Goal: Information Seeking & Learning: Learn about a topic

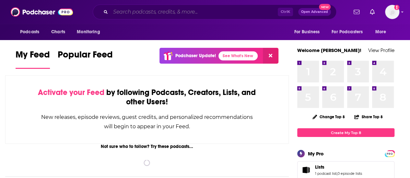
click at [155, 15] on input "Search podcasts, credits, & more..." at bounding box center [193, 12] width 167 height 10
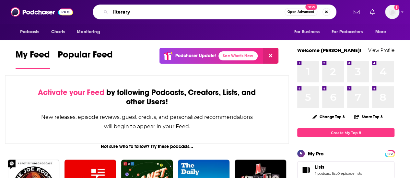
type input "literary"
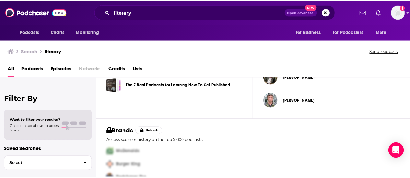
scroll to position [276, 0]
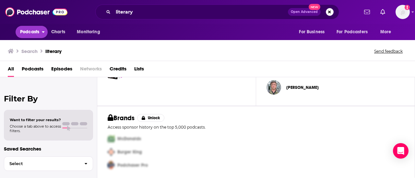
click at [36, 32] on span "Podcasts" at bounding box center [29, 32] width 19 height 9
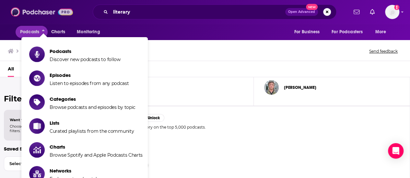
click at [49, 17] on img at bounding box center [42, 12] width 62 height 12
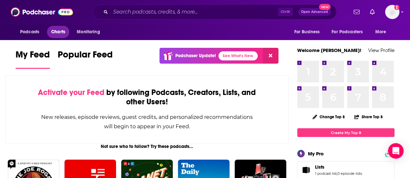
click at [57, 29] on span "Charts" at bounding box center [58, 32] width 14 height 9
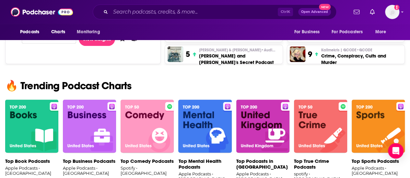
scroll to position [398, 0]
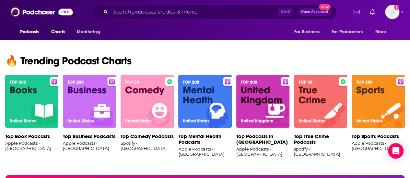
click at [29, 115] on img at bounding box center [31, 102] width 53 height 54
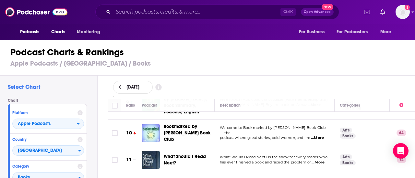
scroll to position [242, 0]
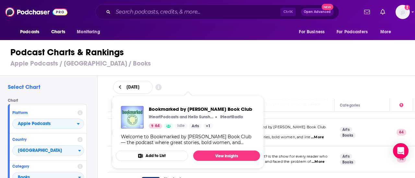
drag, startPoint x: 189, startPoint y: 125, endPoint x: 228, endPoint y: 140, distance: 42.1
drag, startPoint x: 228, startPoint y: 140, endPoint x: 184, endPoint y: 51, distance: 99.2
click at [184, 51] on h1 "Podcast Charts & Rankings" at bounding box center [209, 53] width 399 height 12
drag, startPoint x: 188, startPoint y: 125, endPoint x: 181, endPoint y: 138, distance: 14.8
click at [181, 138] on div "Welcome to Bookmarked by Reese’s Book Club — the podcast where great stories, b…" at bounding box center [188, 140] width 134 height 12
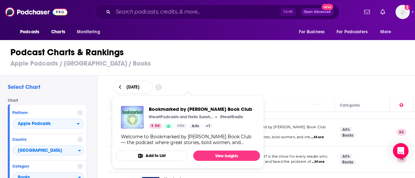
click at [245, 65] on h3 "Apple Podcasts / United States / Books" at bounding box center [209, 64] width 399 height 8
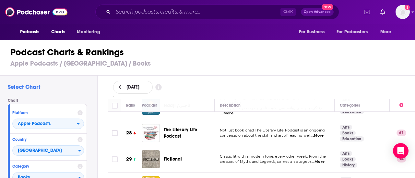
scroll to position [717, 0]
drag, startPoint x: 292, startPoint y: 131, endPoint x: 295, endPoint y: 118, distance: 12.6
click at [295, 121] on td "Not just book chat! The Literary Life Podcast is an ongoing conversation about …" at bounding box center [274, 134] width 120 height 26
click at [273, 71] on div "Podcast Charts & Rankings Apple Podcasts / United States / Books" at bounding box center [210, 57] width 420 height 37
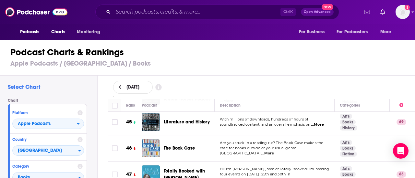
scroll to position [1186, 0]
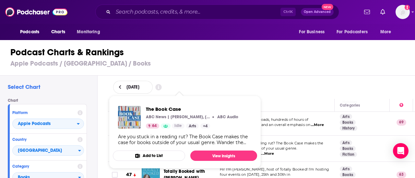
drag, startPoint x: 184, startPoint y: 125, endPoint x: 275, endPoint y: 78, distance: 102.9
click at [275, 78] on div "September 29, 2025" at bounding box center [261, 87] width 317 height 23
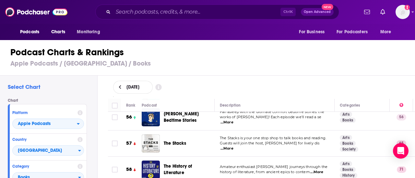
scroll to position [1486, 0]
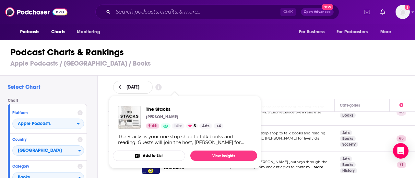
drag, startPoint x: 171, startPoint y: 115, endPoint x: 162, endPoint y: 142, distance: 28.0
click at [162, 142] on div "The Stacks is your one stop shop to talk books and reading. Guests will join th…" at bounding box center [185, 140] width 134 height 12
click at [246, 65] on h3 "Apple Podcasts / United States / Books" at bounding box center [209, 64] width 399 height 8
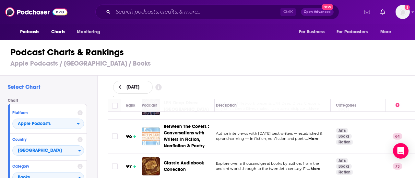
scroll to position [2629, 4]
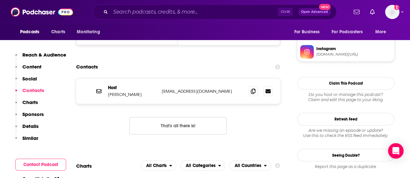
scroll to position [476, 0]
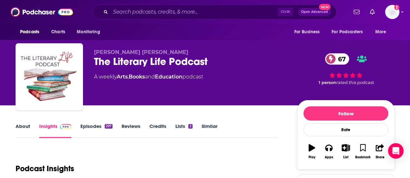
click at [100, 125] on link "Episodes 297" at bounding box center [96, 130] width 32 height 15
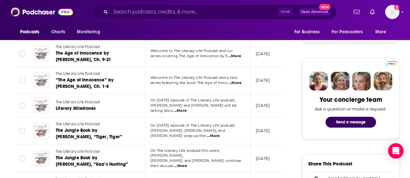
scroll to position [276, 0]
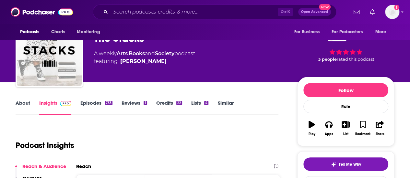
scroll to position [23, 0]
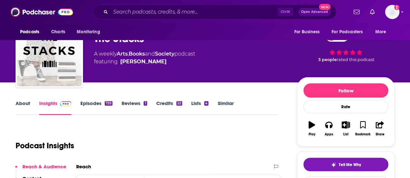
click at [93, 101] on link "Episodes 733" at bounding box center [96, 107] width 32 height 15
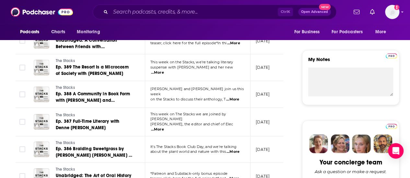
scroll to position [215, 0]
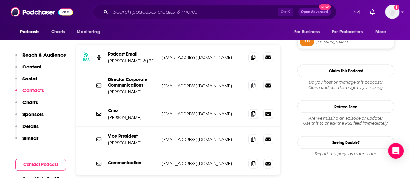
scroll to position [554, 0]
